Goal: Task Accomplishment & Management: Use online tool/utility

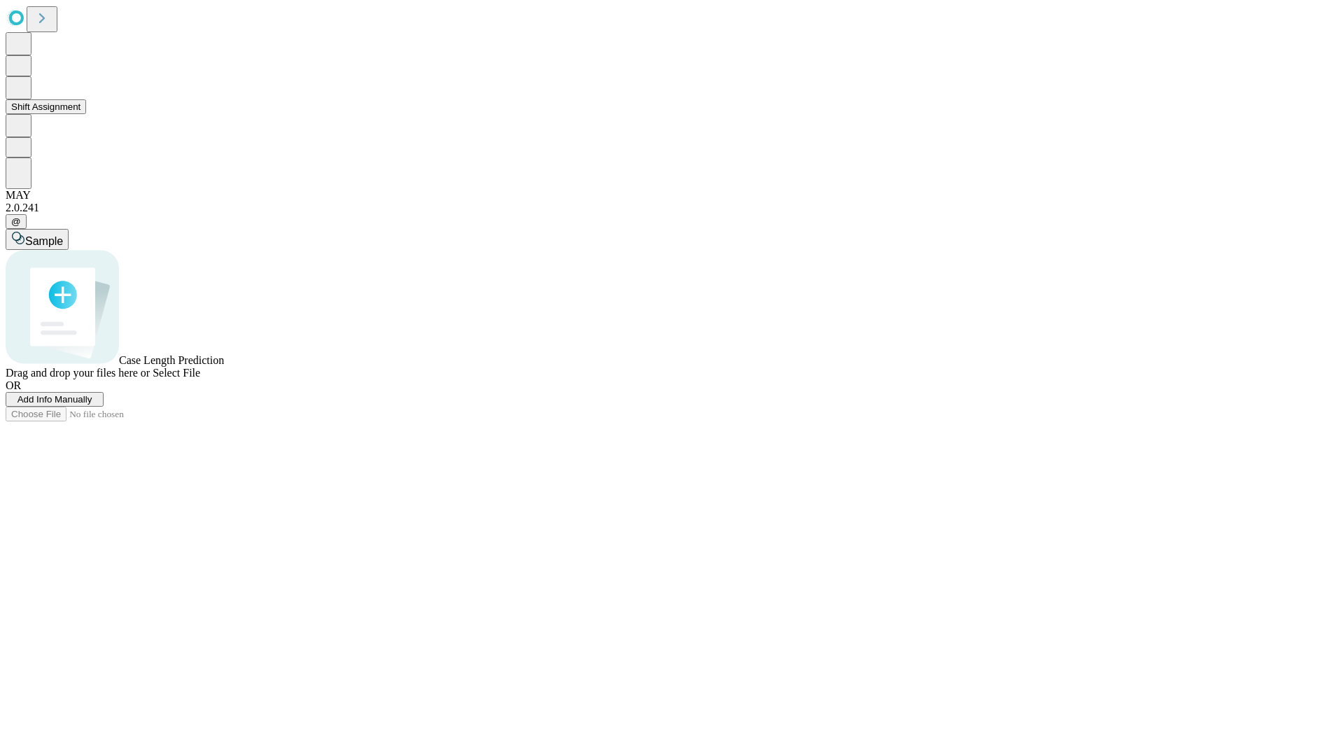
click at [86, 114] on button "Shift Assignment" at bounding box center [46, 106] width 80 height 15
